Goal: Task Accomplishment & Management: Manage account settings

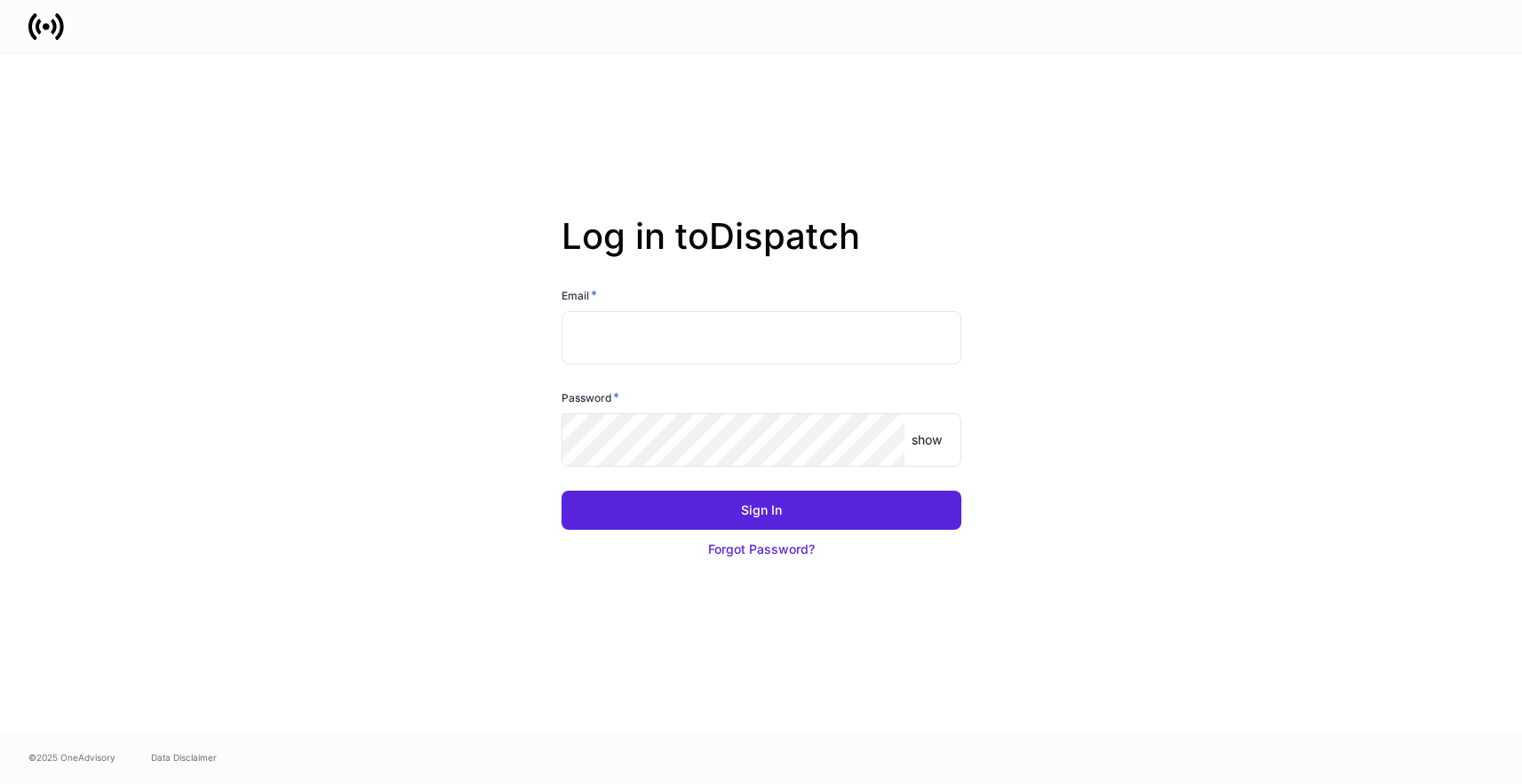
type input "**********"
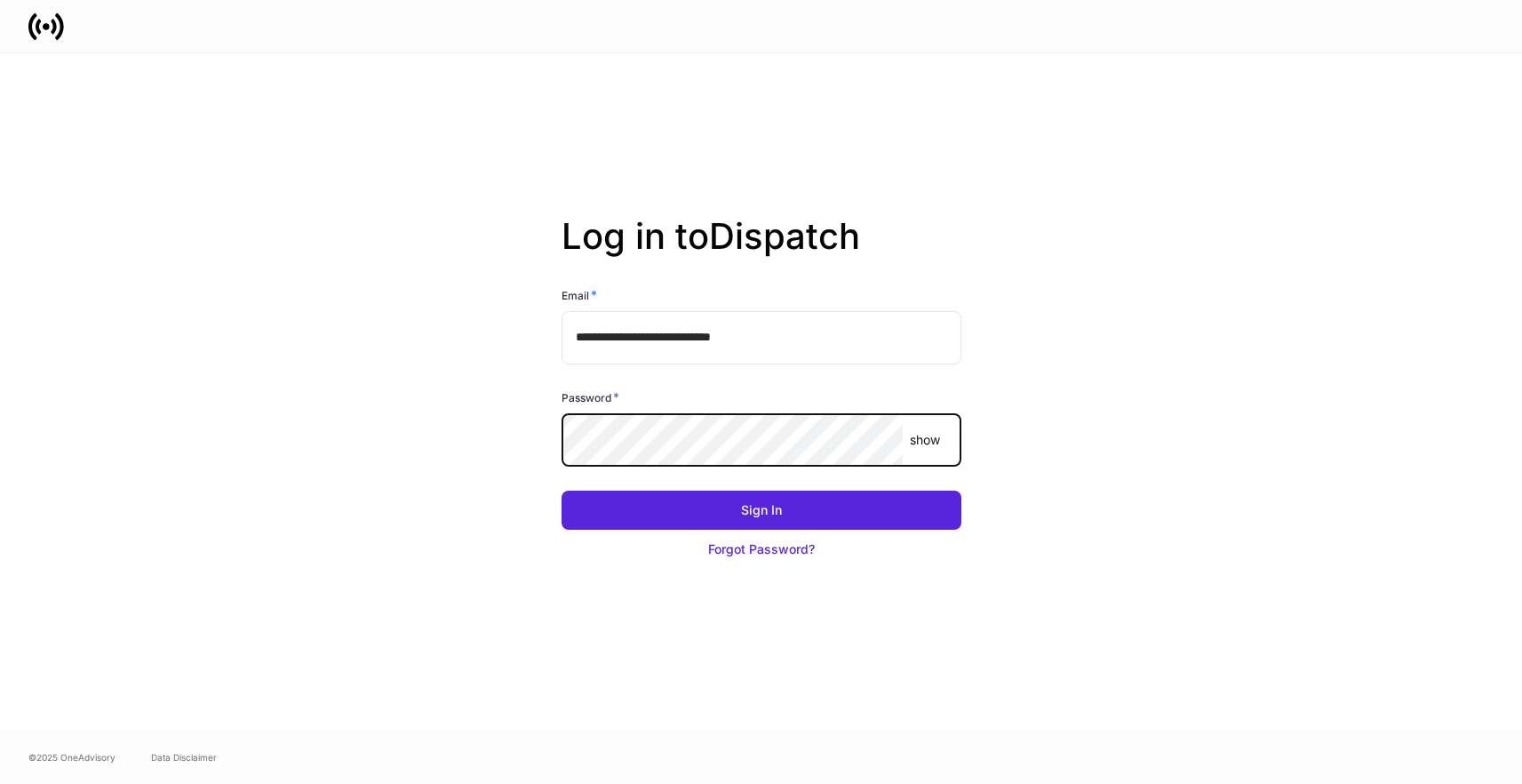
click at [561, 490] on button "Sign In" at bounding box center [761, 509] width 400 height 39
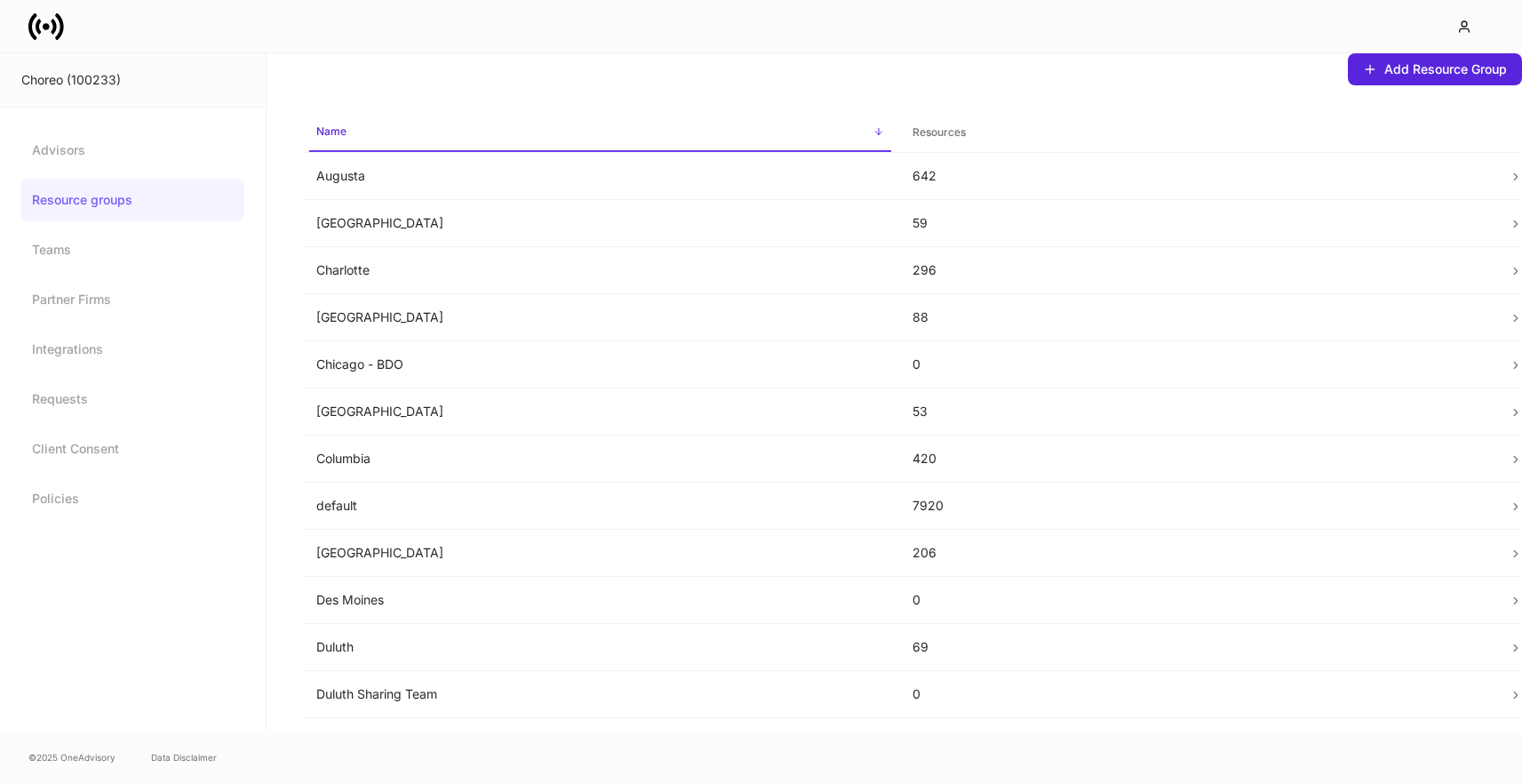
click at [60, 12] on icon at bounding box center [46, 26] width 36 height 36
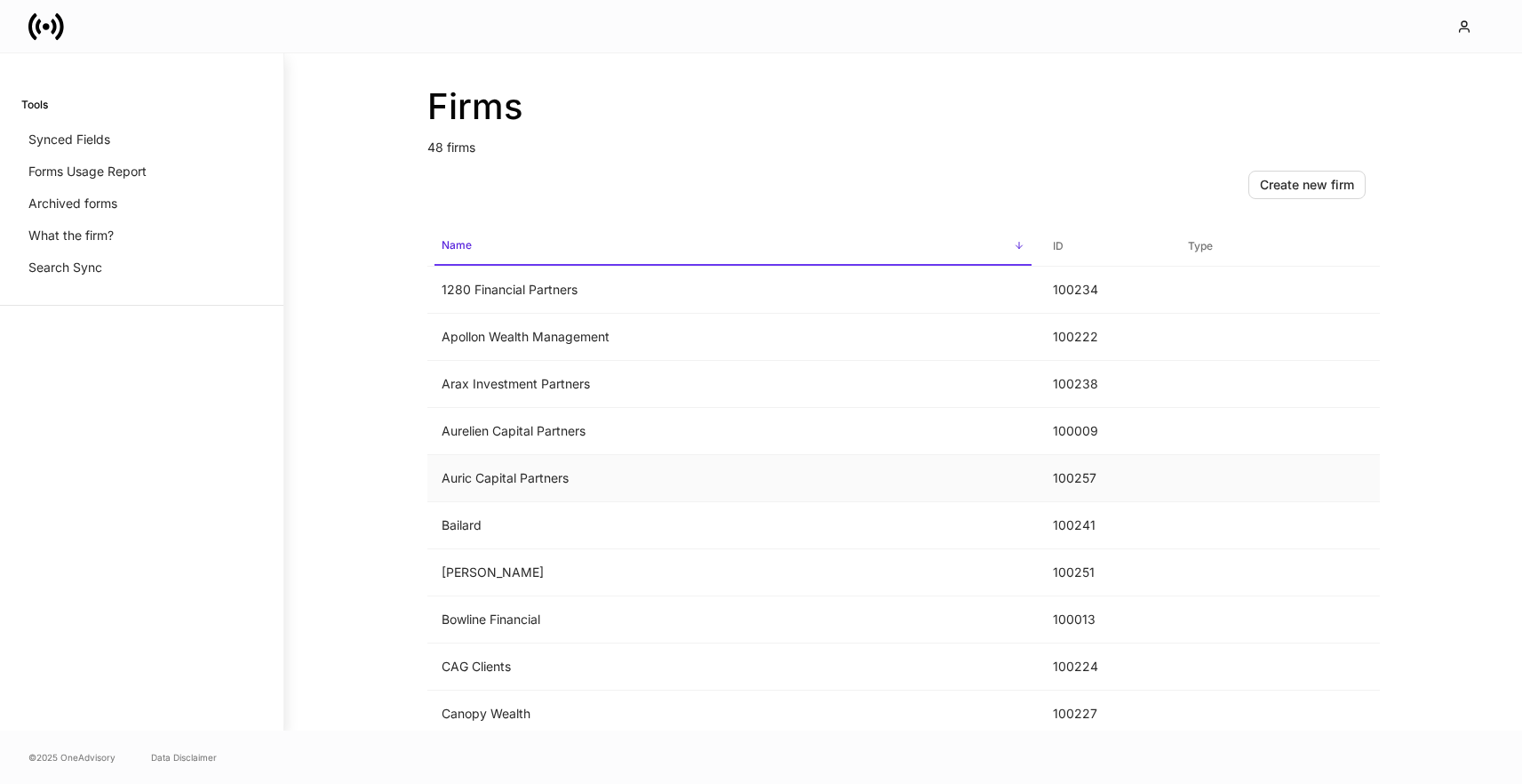
click at [644, 463] on td "Auric Capital Partners" at bounding box center [732, 479] width 611 height 47
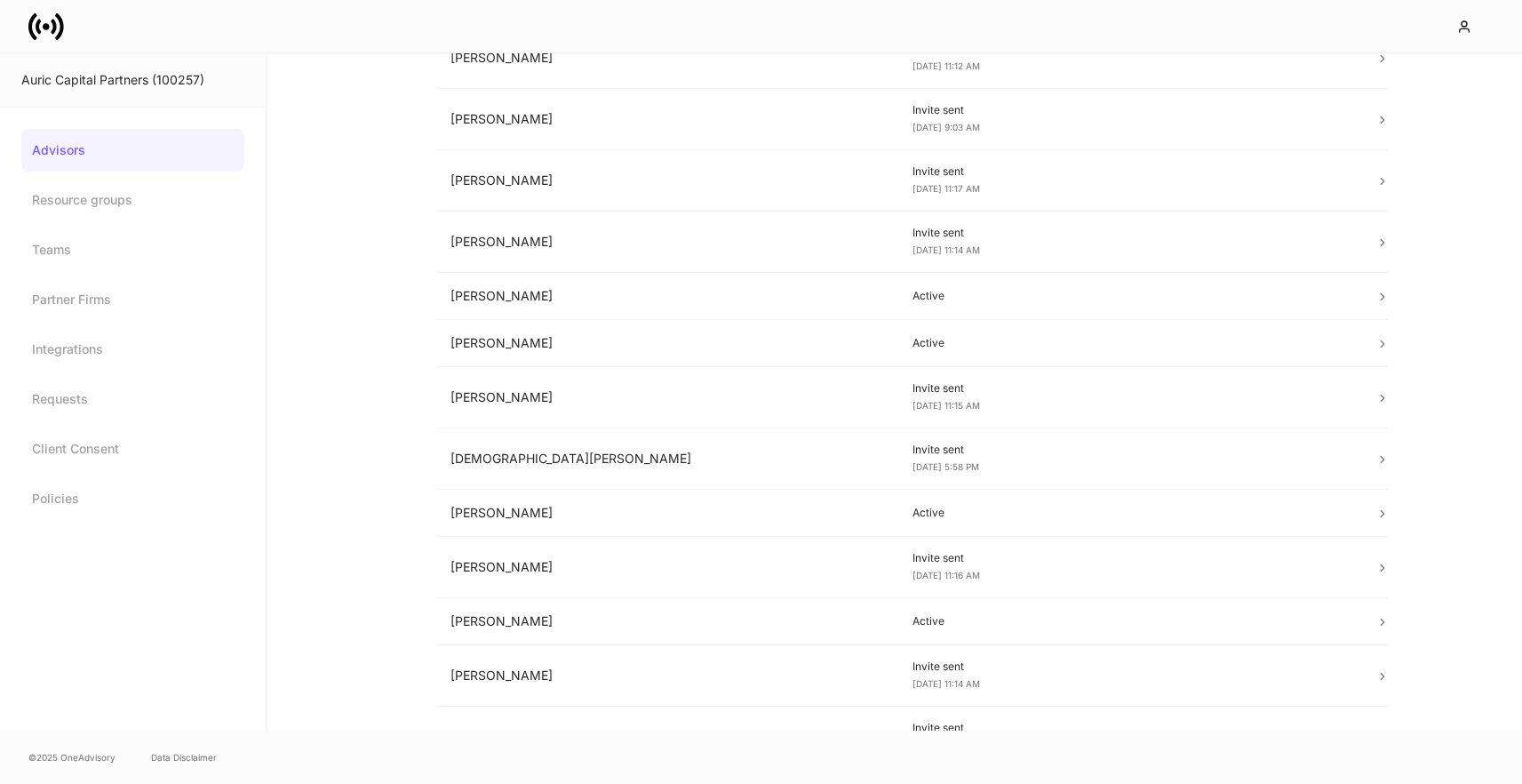
scroll to position [384, 0]
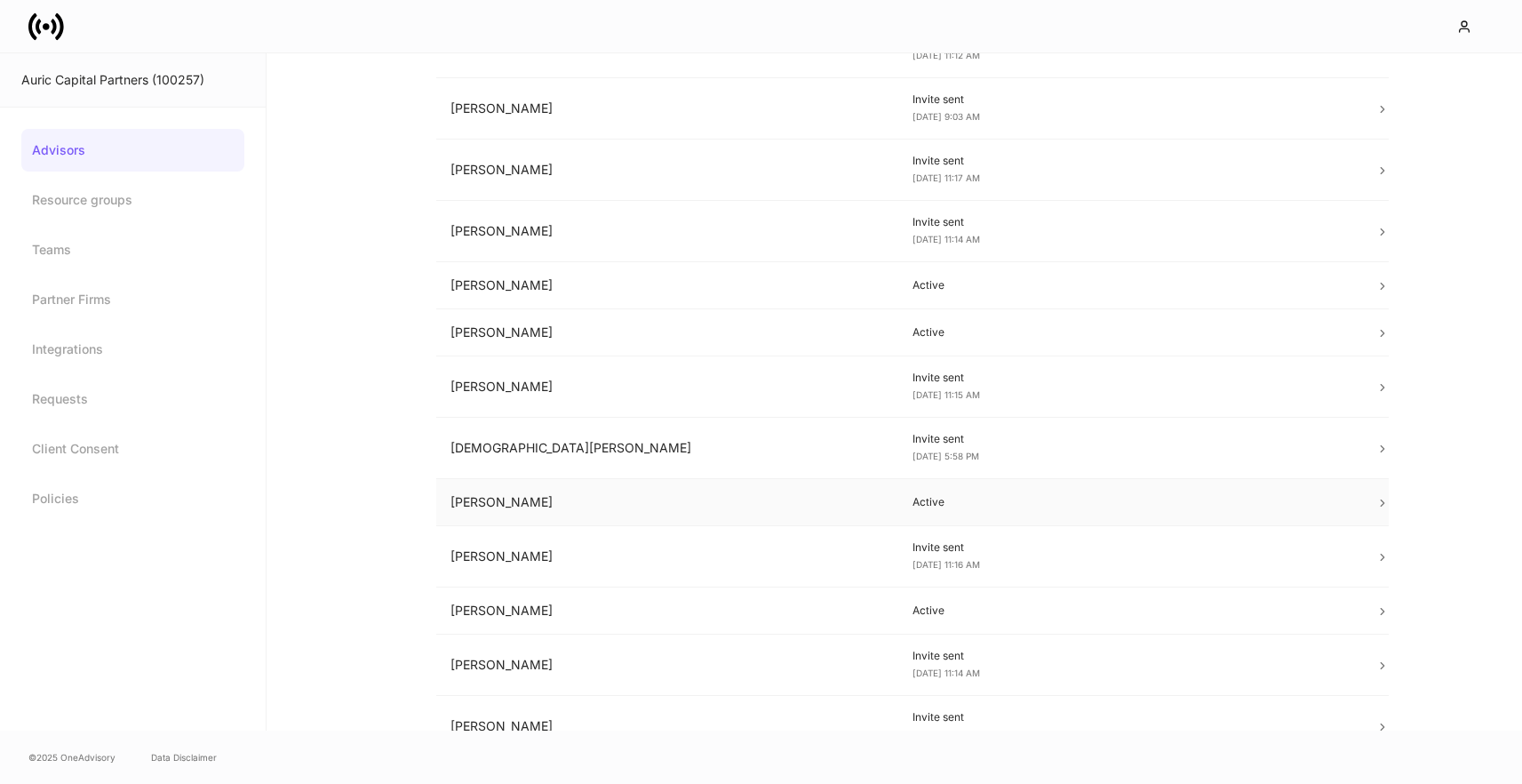
click at [608, 489] on td "Lauren Faltys" at bounding box center [668, 503] width 463 height 47
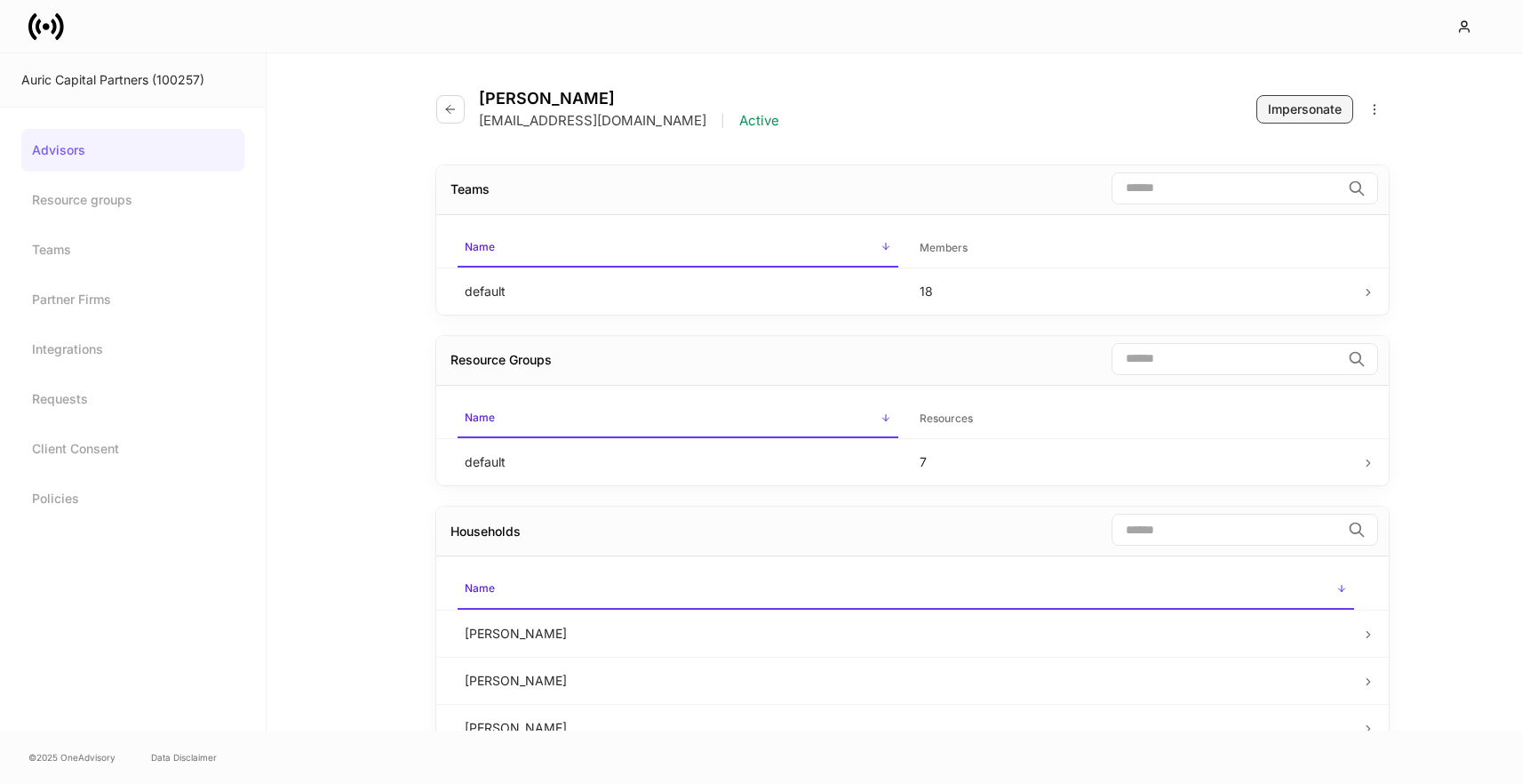
click at [1325, 119] on button "Impersonate" at bounding box center [1305, 110] width 97 height 28
drag, startPoint x: 703, startPoint y: 122, endPoint x: 476, endPoint y: 118, distance: 227.0
click at [476, 118] on div "Lauren Faltys lfaltys+auric@sanctuarywealth.com | Active" at bounding box center [615, 109] width 357 height 41
copy p "lfaltys+auric@sanctuarywealth.com"
click at [1312, 108] on div "Impersonate" at bounding box center [1305, 109] width 74 height 18
